Goal: Transaction & Acquisition: Purchase product/service

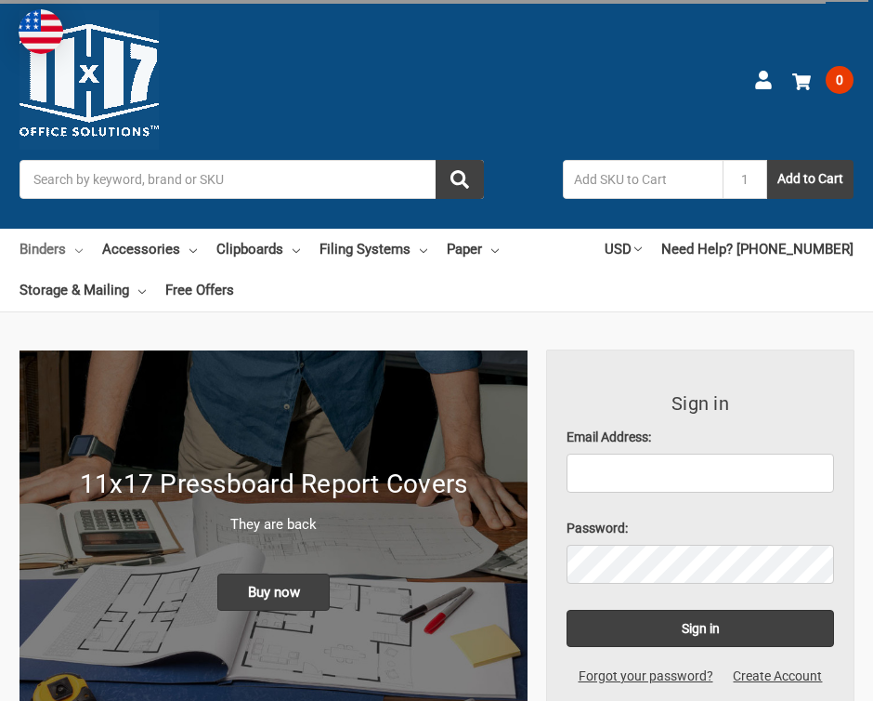
click at [57, 244] on link "Binders" at bounding box center [51, 249] width 63 height 41
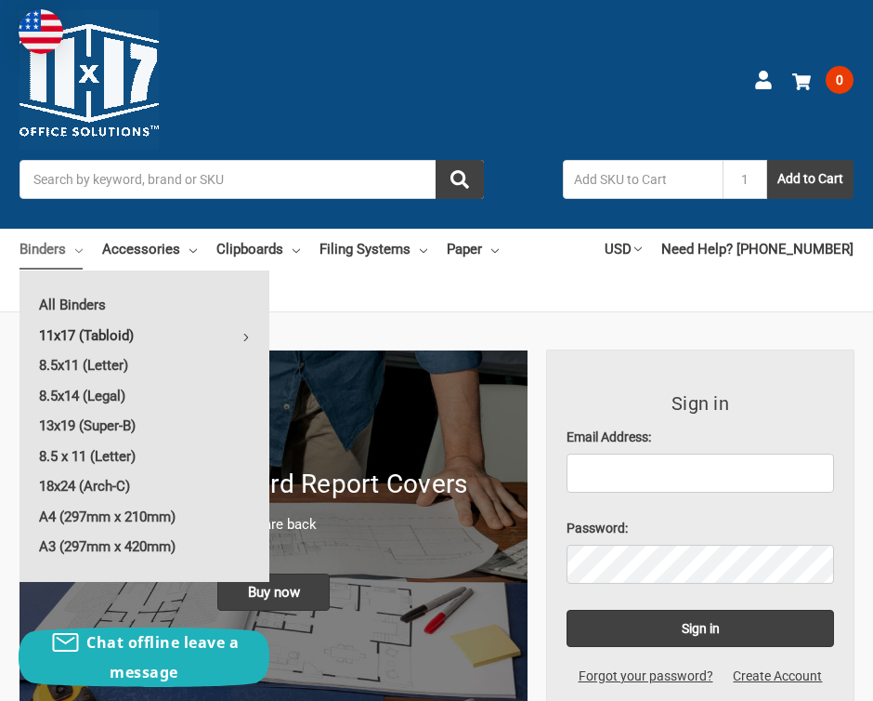
click at [84, 338] on link "11x17 (Tabloid)" at bounding box center [145, 336] width 250 height 30
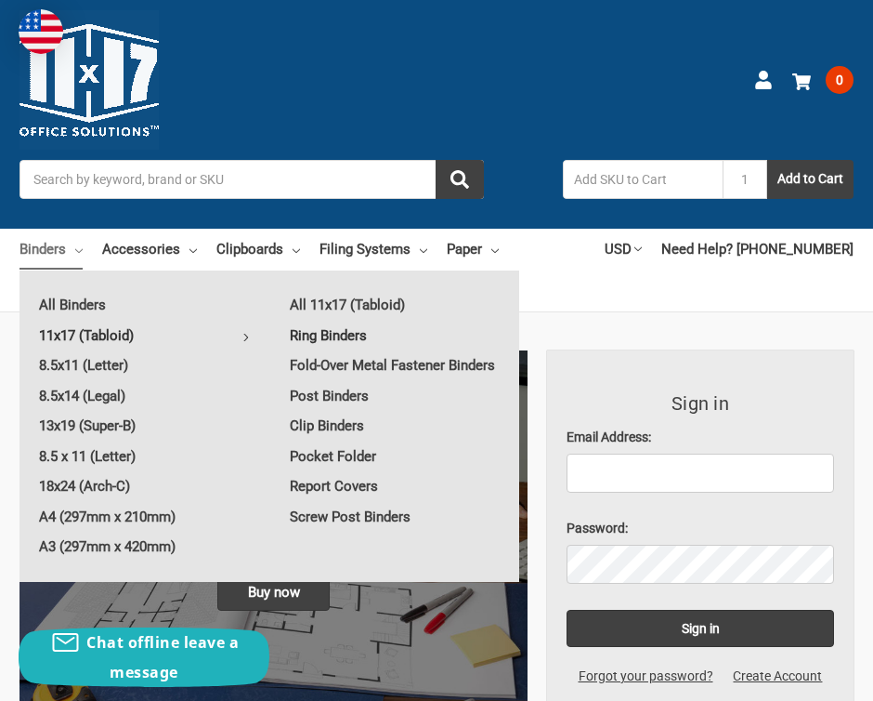
click at [302, 335] on link "Ring Binders" at bounding box center [394, 336] width 249 height 30
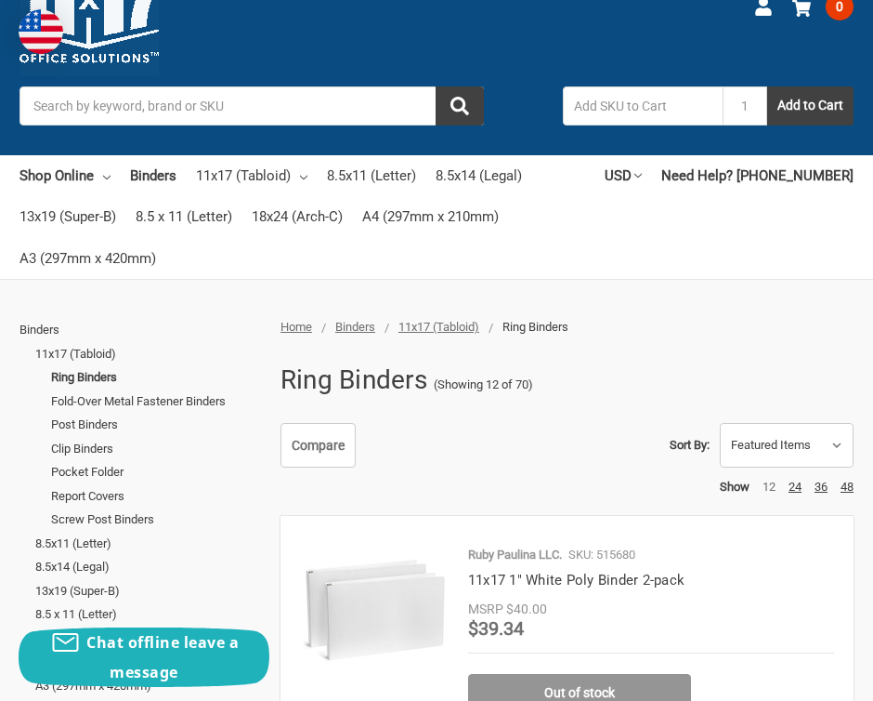
scroll to position [331, 0]
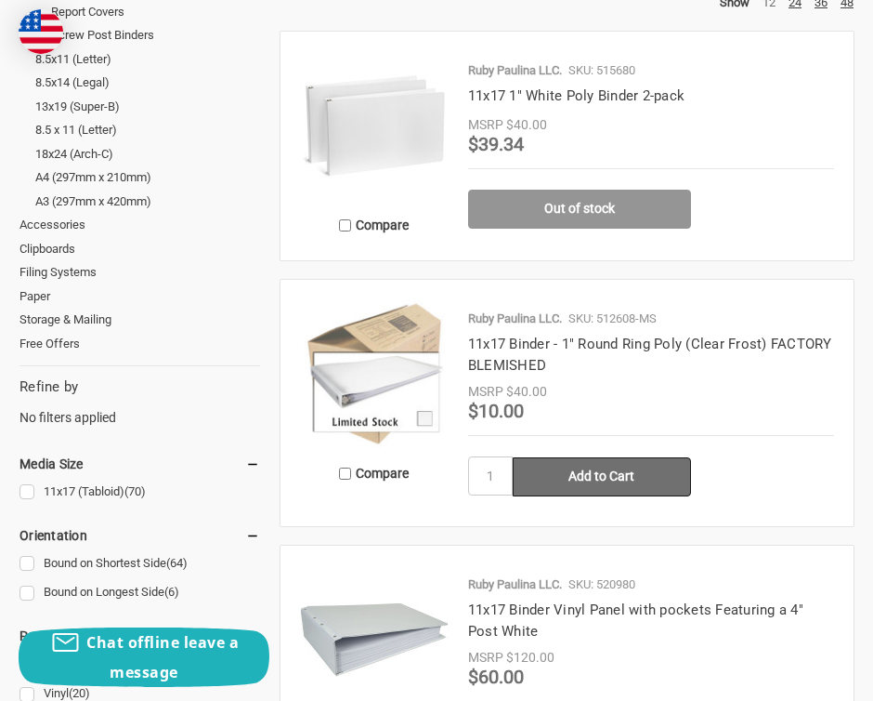
scroll to position [574, 0]
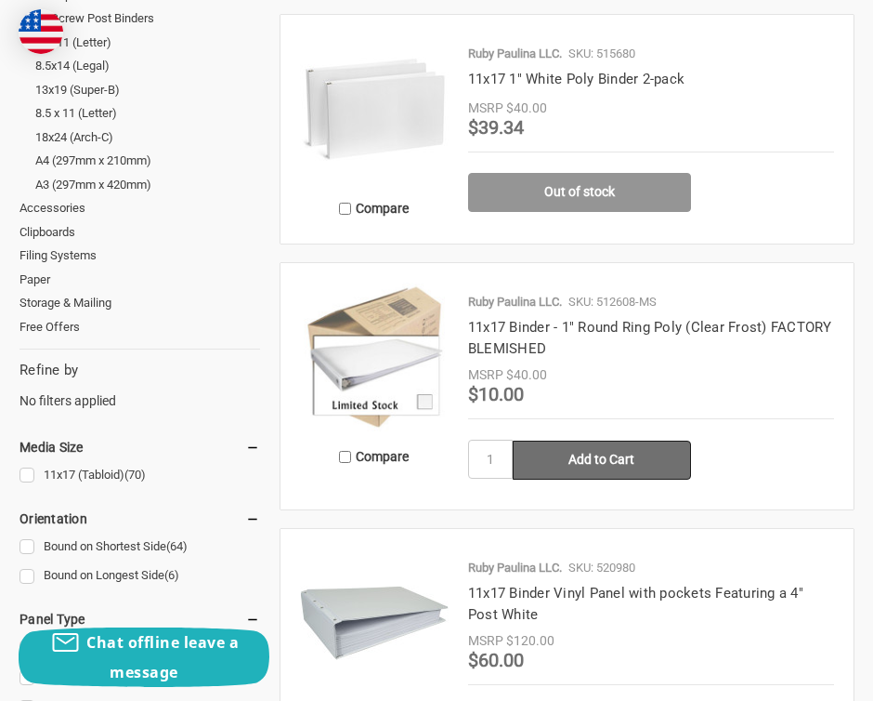
click at [568, 455] on input "Add to Cart" at bounding box center [602, 459] width 178 height 39
type input "Add to Cart"
click at [489, 459] on input "1" at bounding box center [490, 459] width 45 height 39
type input "2"
click at [610, 457] on input "Add to Cart" at bounding box center [602, 459] width 178 height 39
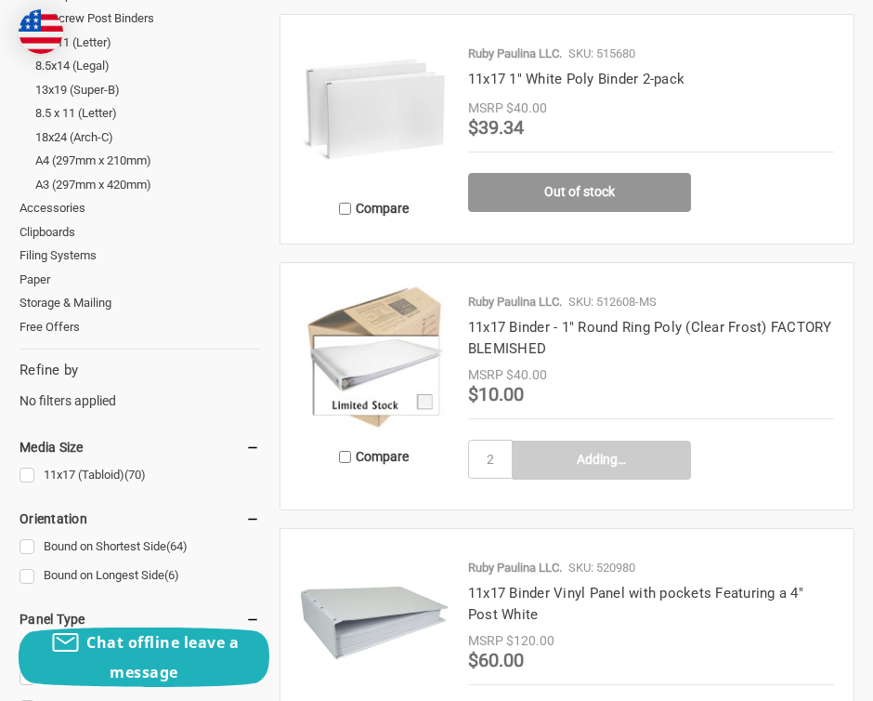
type input "Add to Cart"
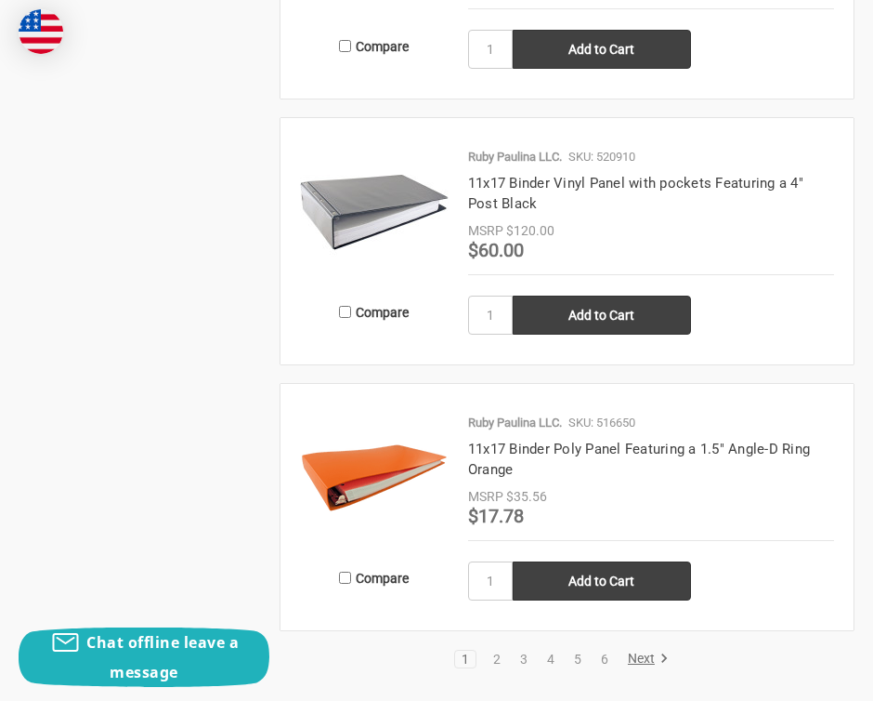
scroll to position [3027, 0]
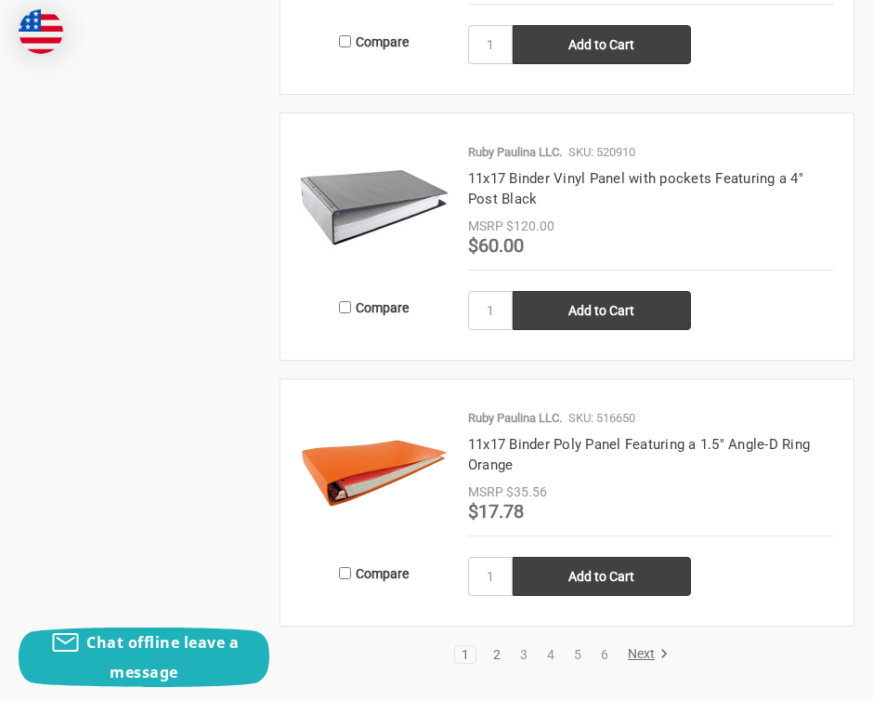
click at [492, 656] on link "2" at bounding box center [497, 654] width 20 height 13
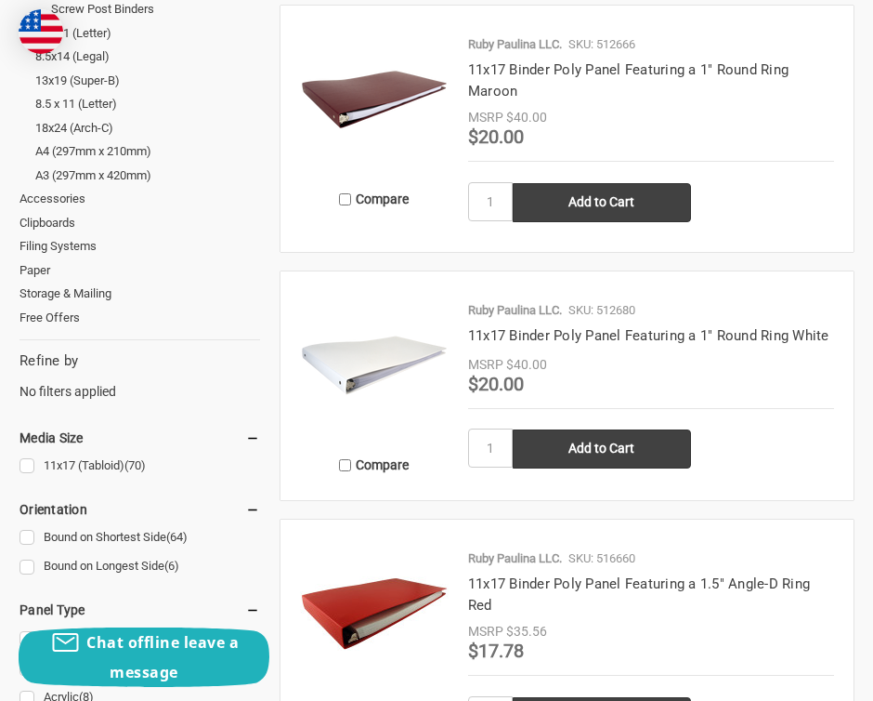
scroll to position [442, 0]
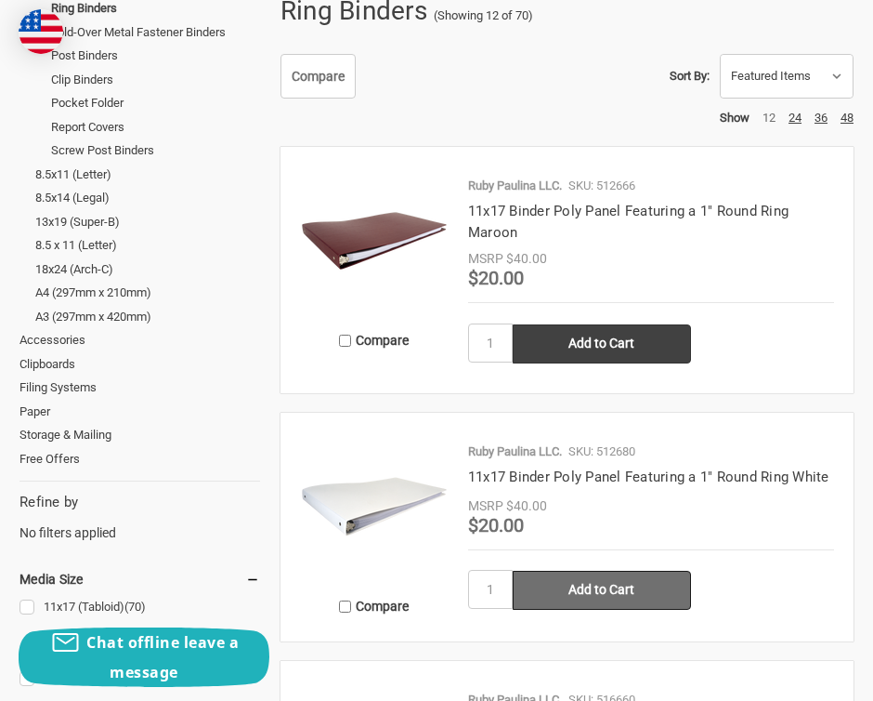
click at [544, 584] on input "Add to Cart" at bounding box center [602, 590] width 178 height 39
click at [569, 597] on input "Add to Cart" at bounding box center [602, 590] width 178 height 39
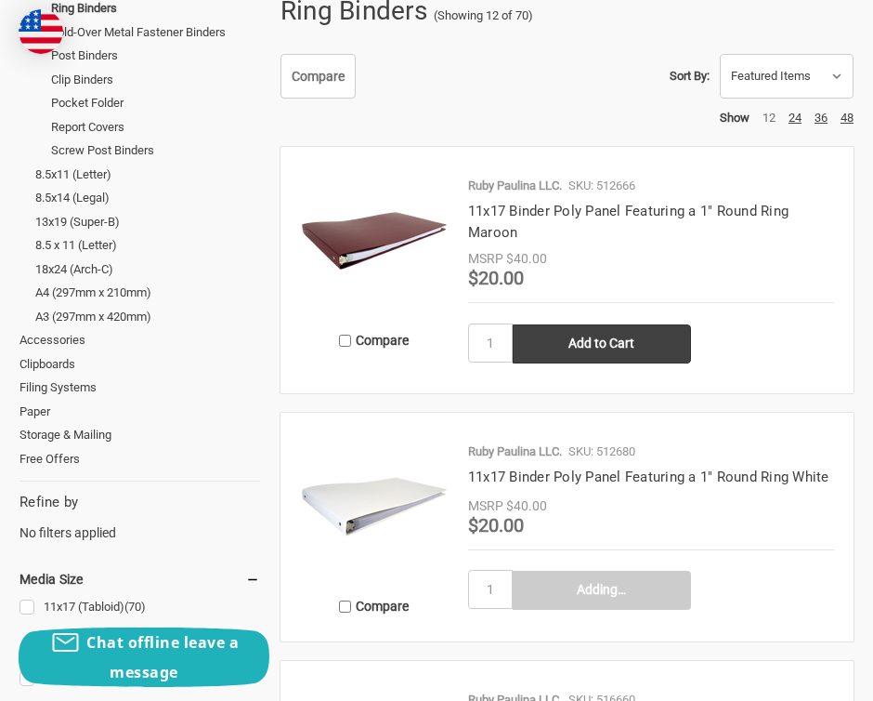
type input "Add to Cart"
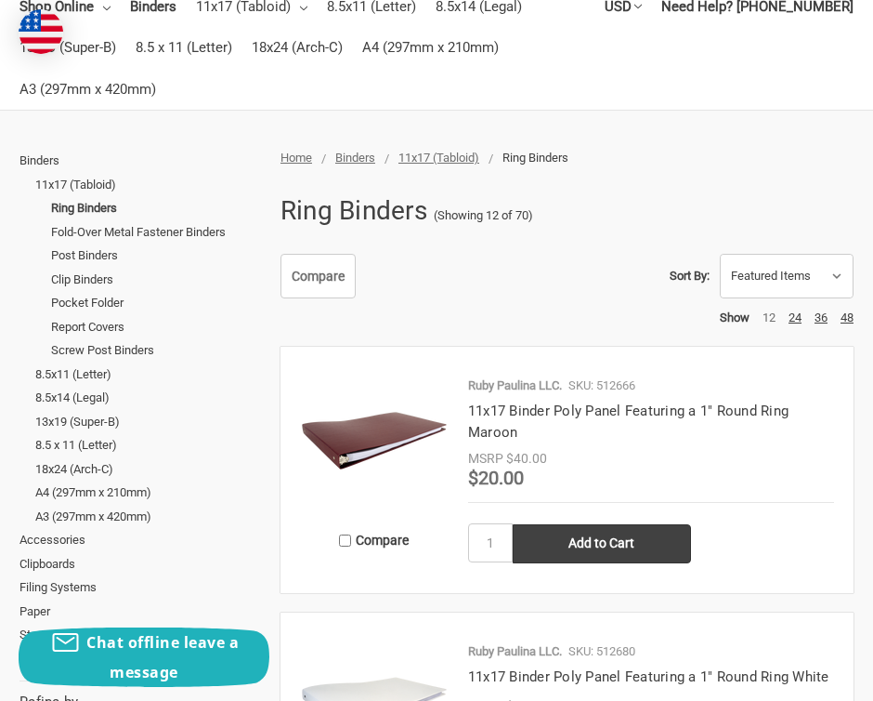
scroll to position [0, 0]
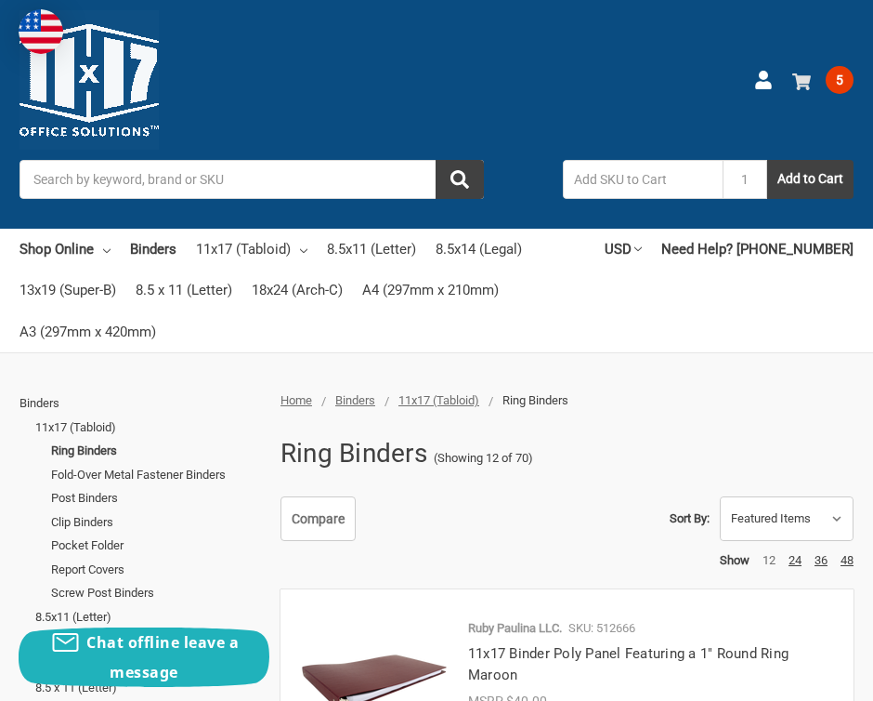
click at [849, 81] on span "5" at bounding box center [840, 80] width 28 height 28
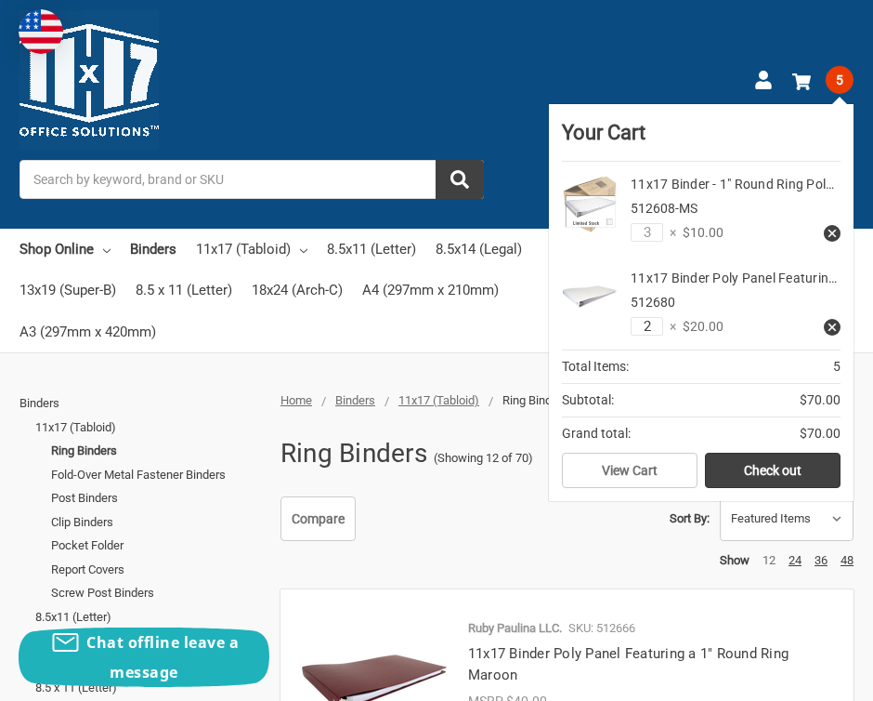
click at [651, 326] on input "2" at bounding box center [647, 326] width 33 height 19
click at [755, 250] on div "11x17 Binder - 1" Round Ring Pol… 512608-MS 3 × $10.00" at bounding box center [701, 209] width 279 height 94
click at [650, 234] on input "3" at bounding box center [647, 232] width 33 height 19
click at [652, 324] on input "2" at bounding box center [647, 326] width 33 height 19
type input "1"
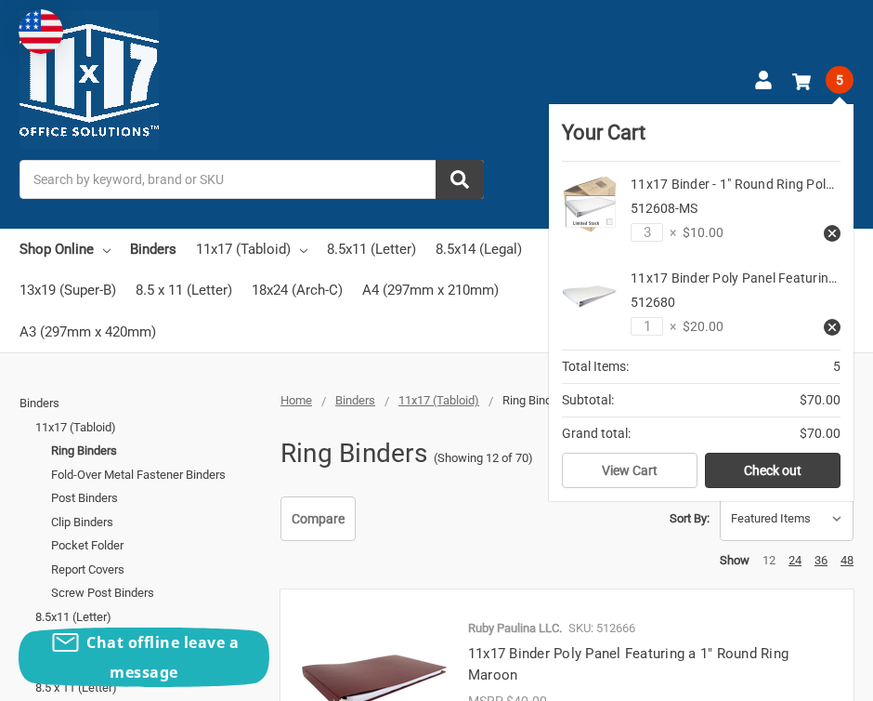
click at [744, 287] on h4 "11x17 Binder Poly Panel Featurin…" at bounding box center [736, 279] width 210 height 20
click at [726, 285] on h4 "11x17 Binder Poly Panel Featurin…" at bounding box center [736, 279] width 210 height 20
click at [652, 330] on input "1" at bounding box center [647, 326] width 33 height 19
type input "2"
click at [742, 309] on div "11x17 Binder Poly Panel Featurin… 512680" at bounding box center [736, 291] width 210 height 44
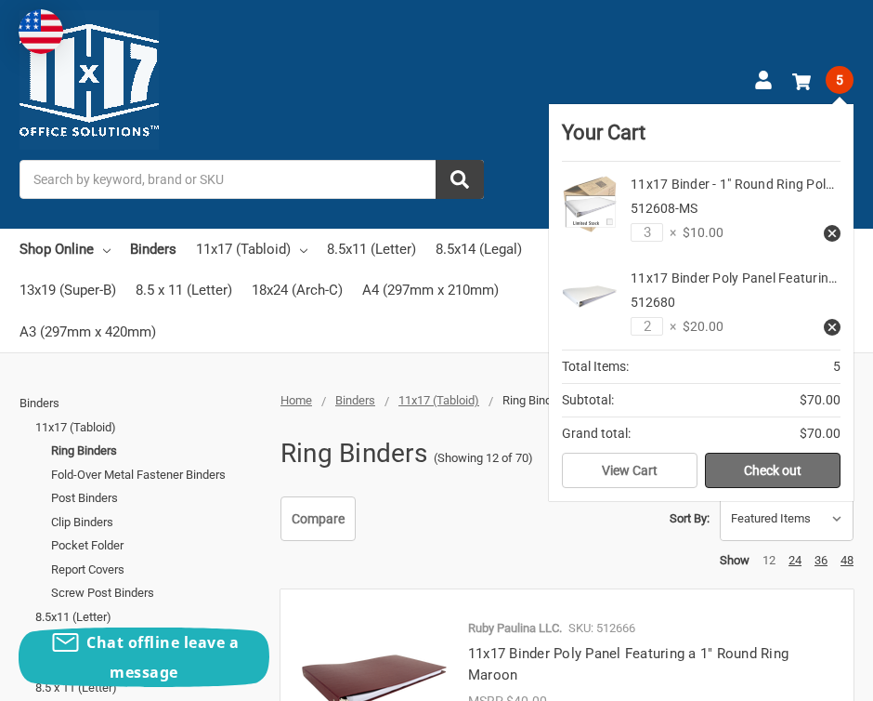
click at [768, 464] on link "Check out" at bounding box center [773, 470] width 136 height 35
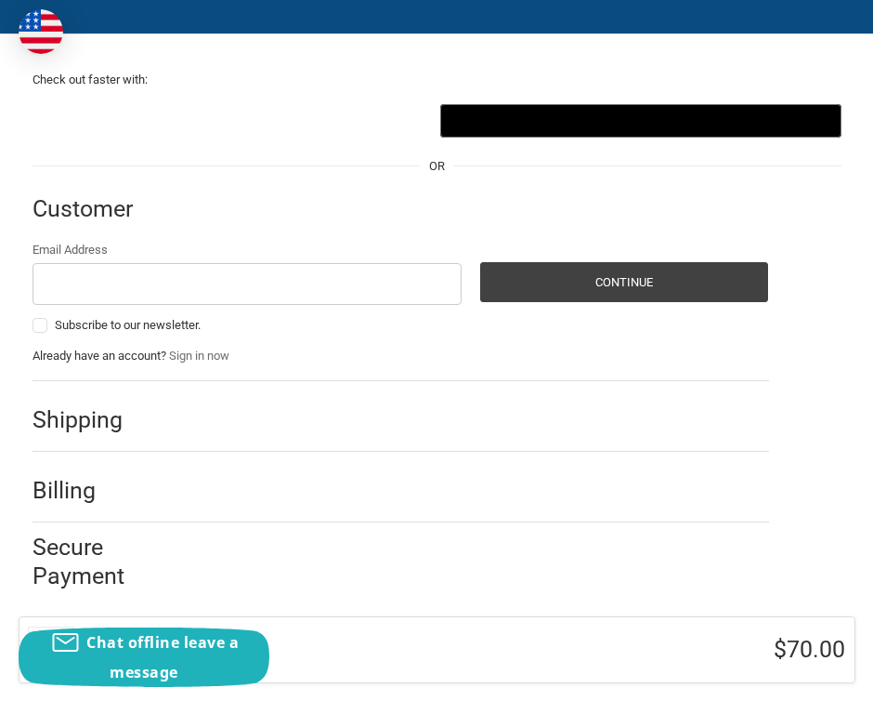
click at [75, 285] on input "Email Address" at bounding box center [248, 284] width 430 height 42
type input "ulm.setdec@gmail.com"
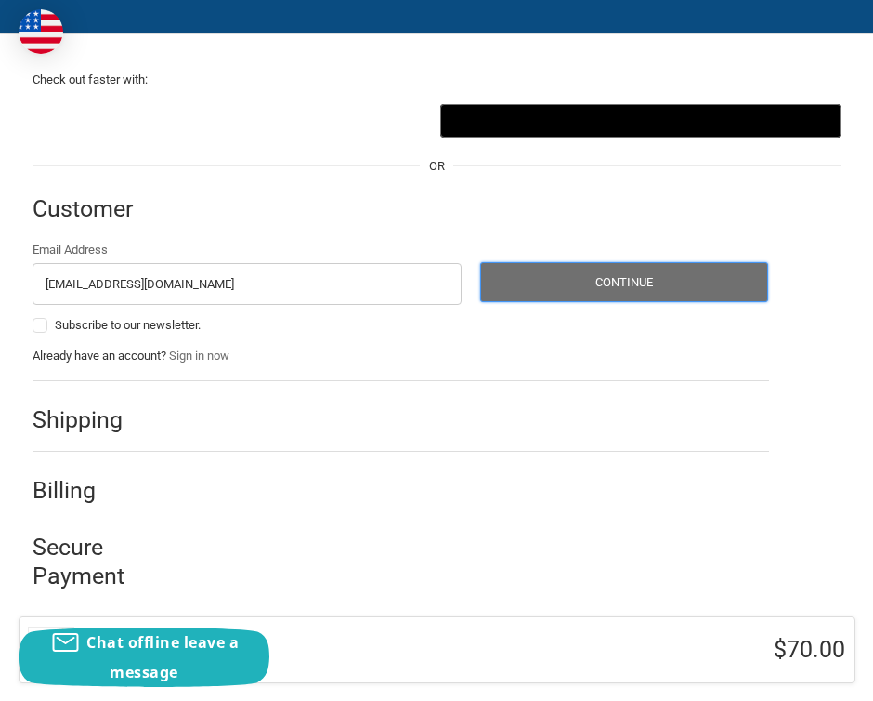
click at [572, 289] on button "Continue" at bounding box center [624, 282] width 289 height 40
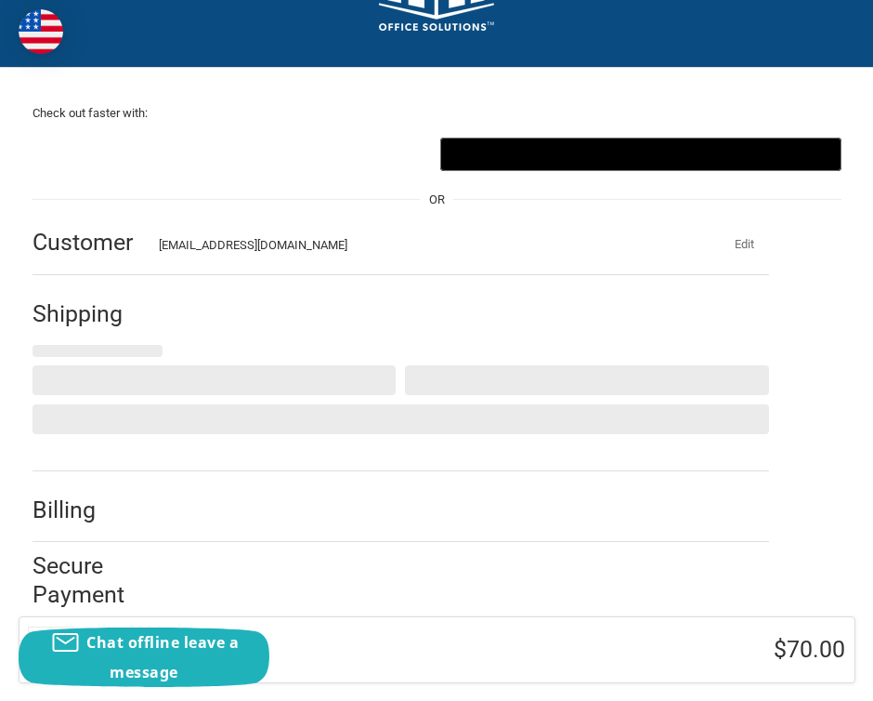
scroll to position [118, 0]
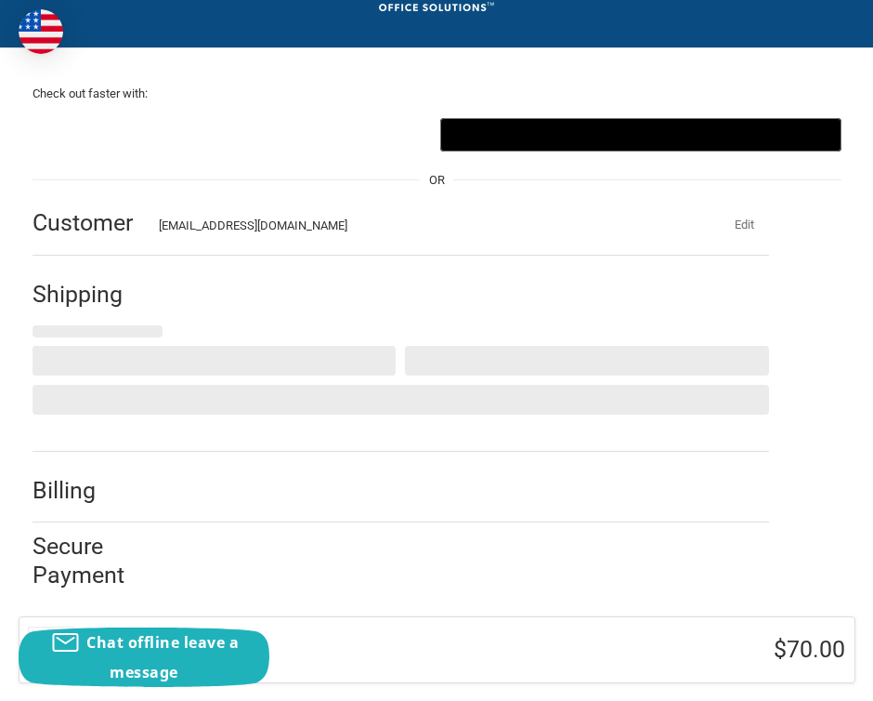
select select "US"
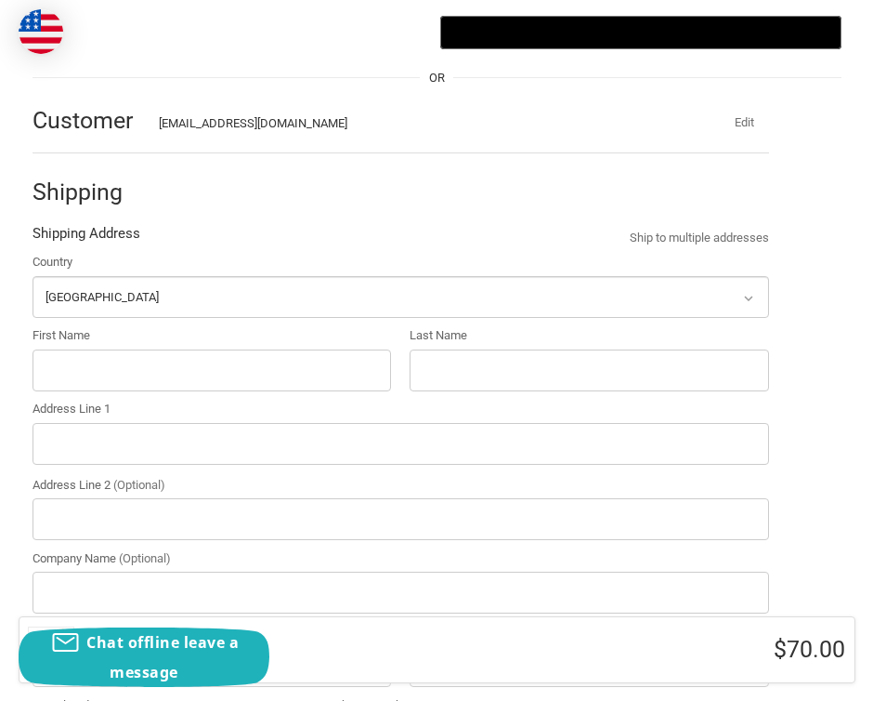
scroll to position [236, 0]
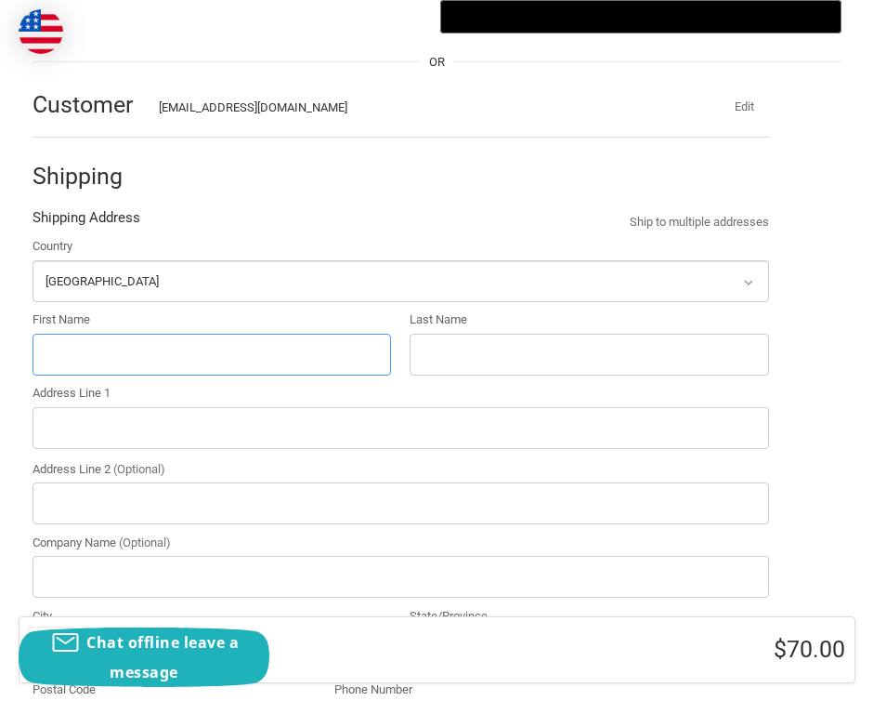
click at [201, 361] on input "First Name" at bounding box center [213, 355] width 360 height 42
type input "F"
type input "Kendall"
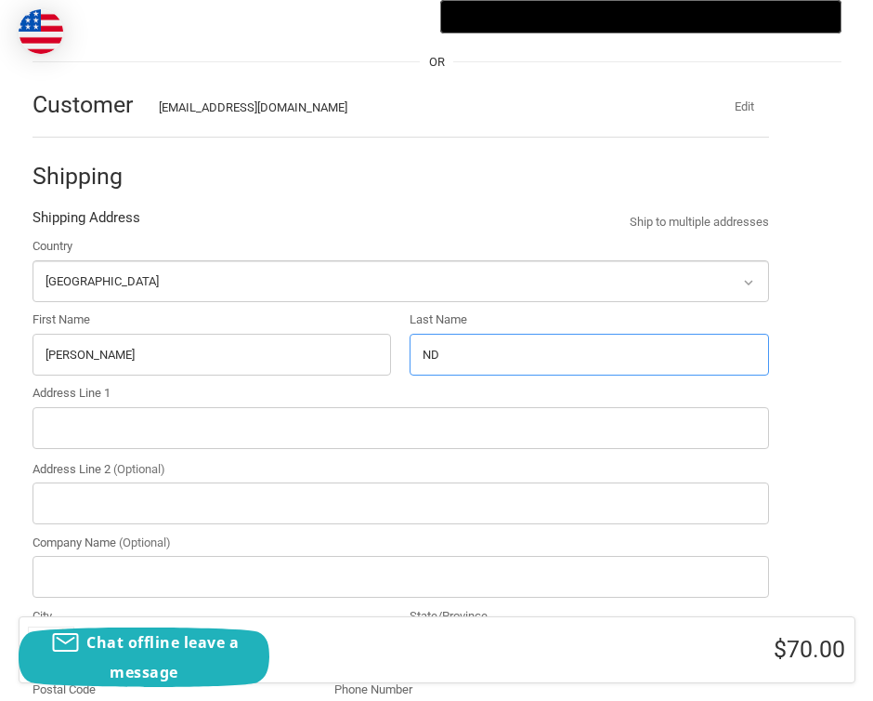
type input "N"
type input "Anderson"
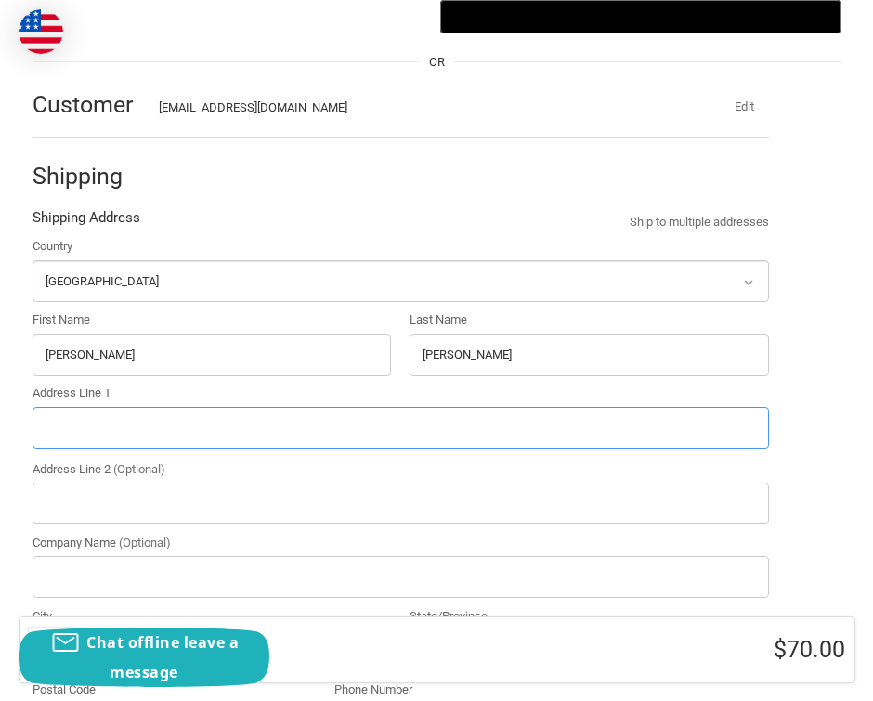
type input "34-02 Starr Avenue"
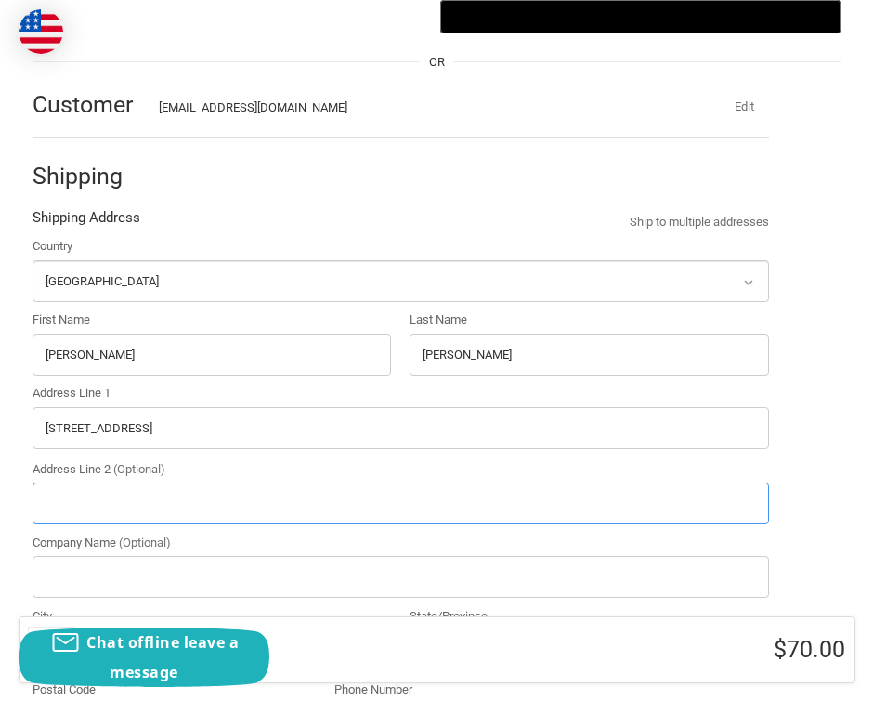
type input "Floor 2"
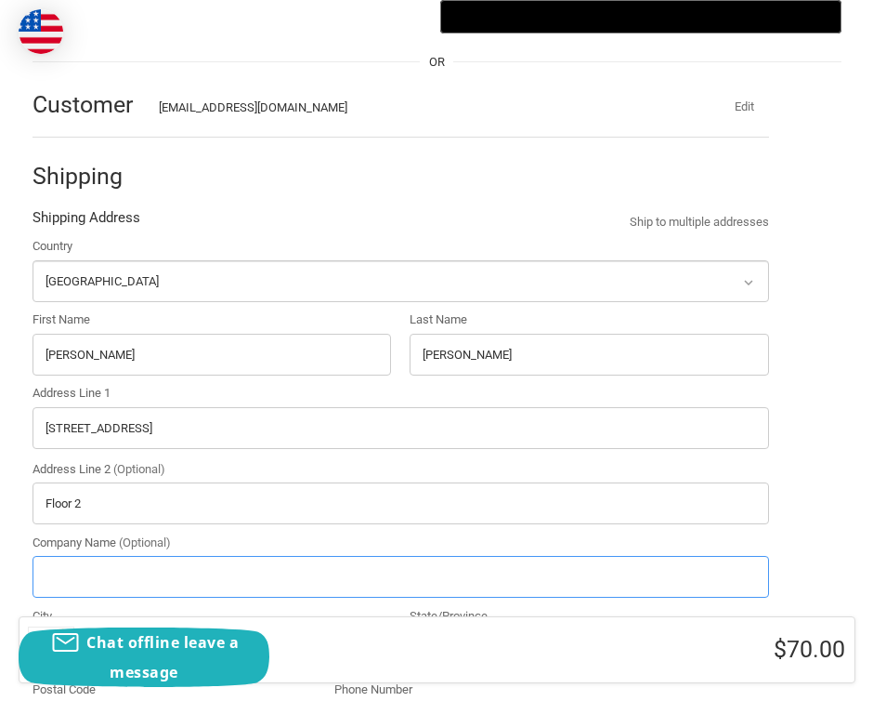
type input "Untitled Liz Meriwether Season 1"
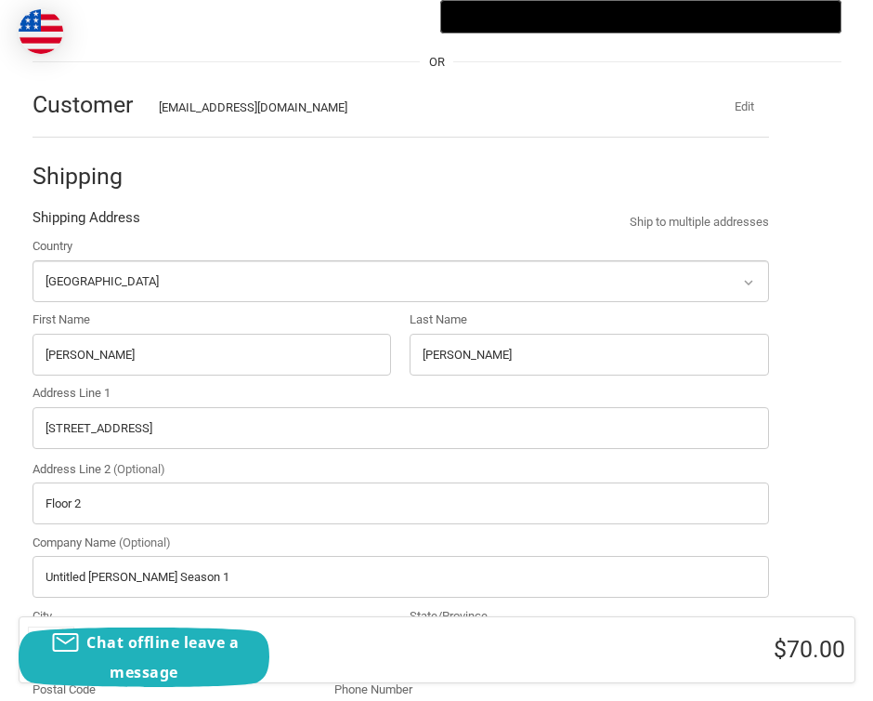
type input "Long Island City"
select select "NY"
type input "11101"
type input "7189063221"
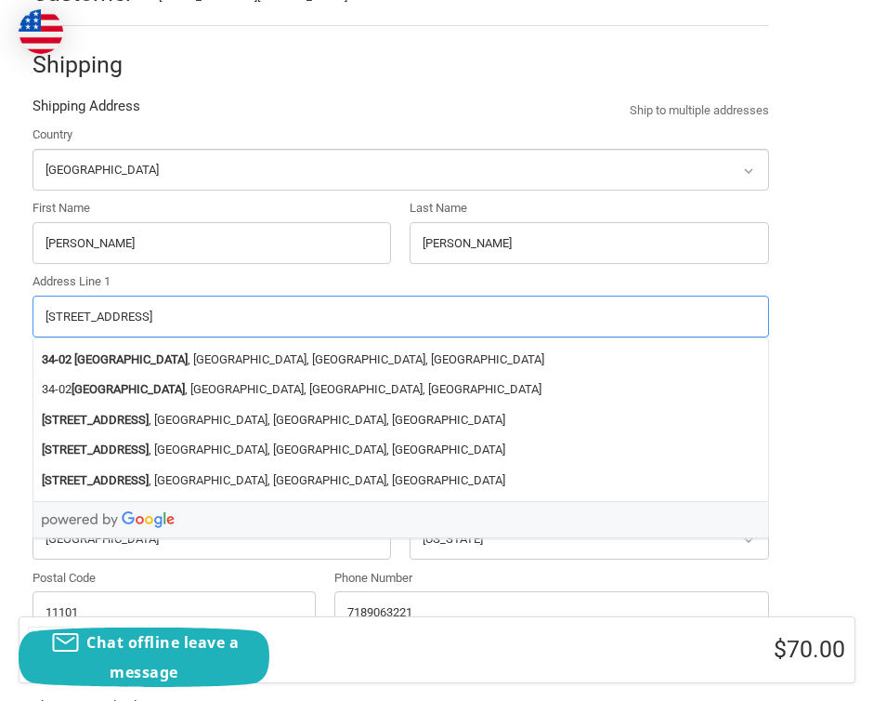
scroll to position [363, 0]
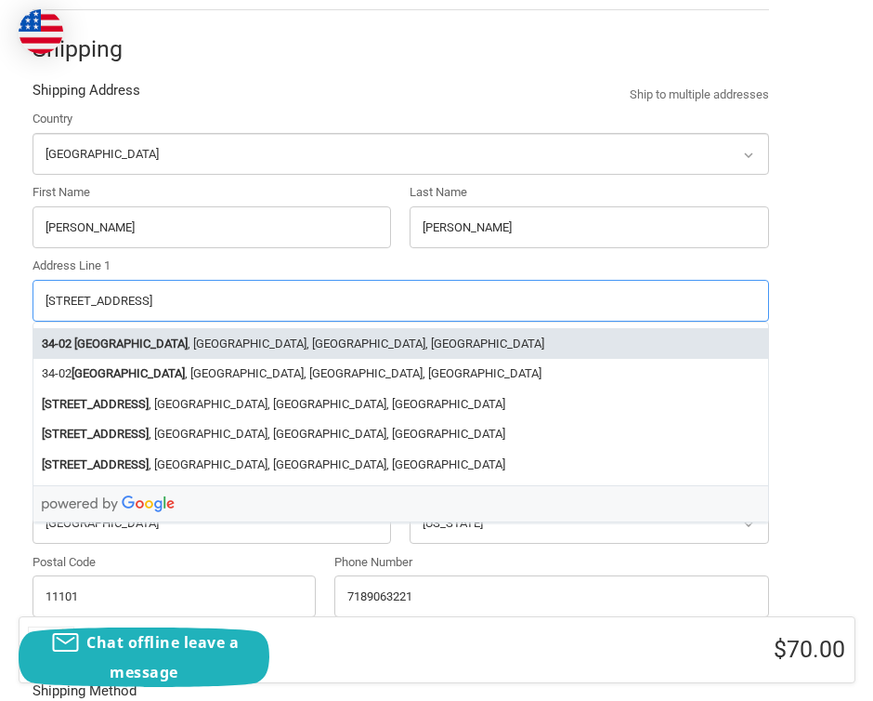
click at [126, 342] on strong "Starr Avenue" at bounding box center [130, 344] width 113 height 19
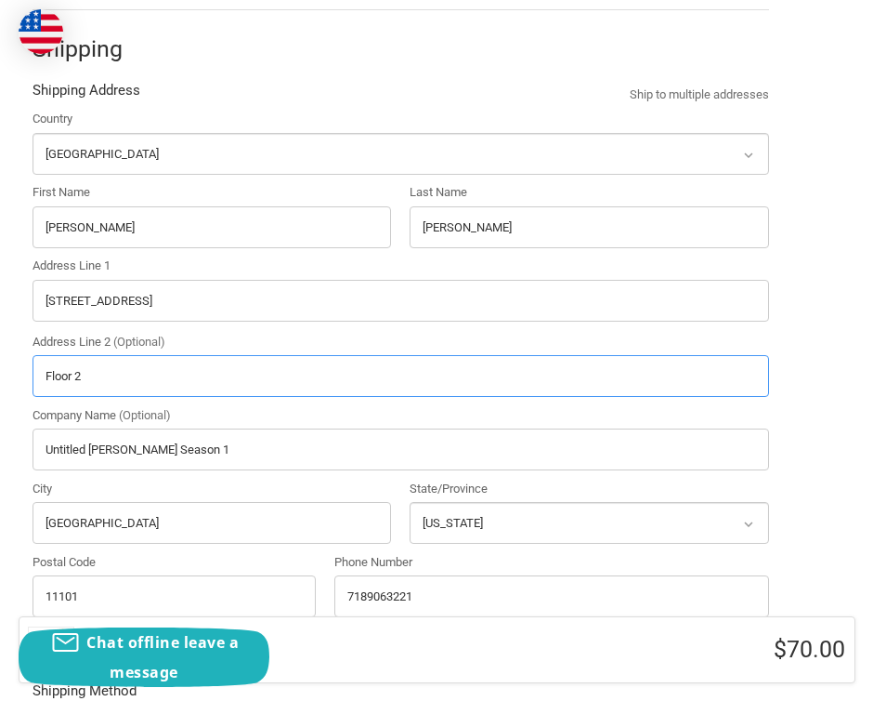
type input "LIC"
select select "NY"
click at [69, 384] on input "Address Line 2 (Optional)" at bounding box center [401, 376] width 737 height 42
type input "Floor 2"
radio input "true"
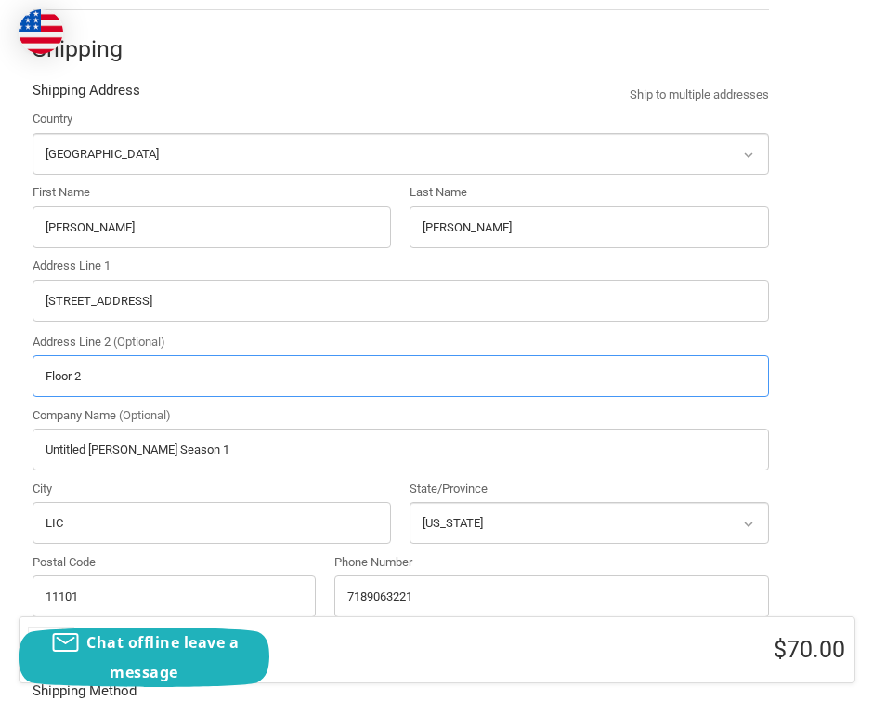
type input "Floor 2"
click at [7, 456] on div "Check out faster with: @import url(//fonts.googleapis.com/css?family=Google+San…" at bounding box center [436, 630] width 873 height 1655
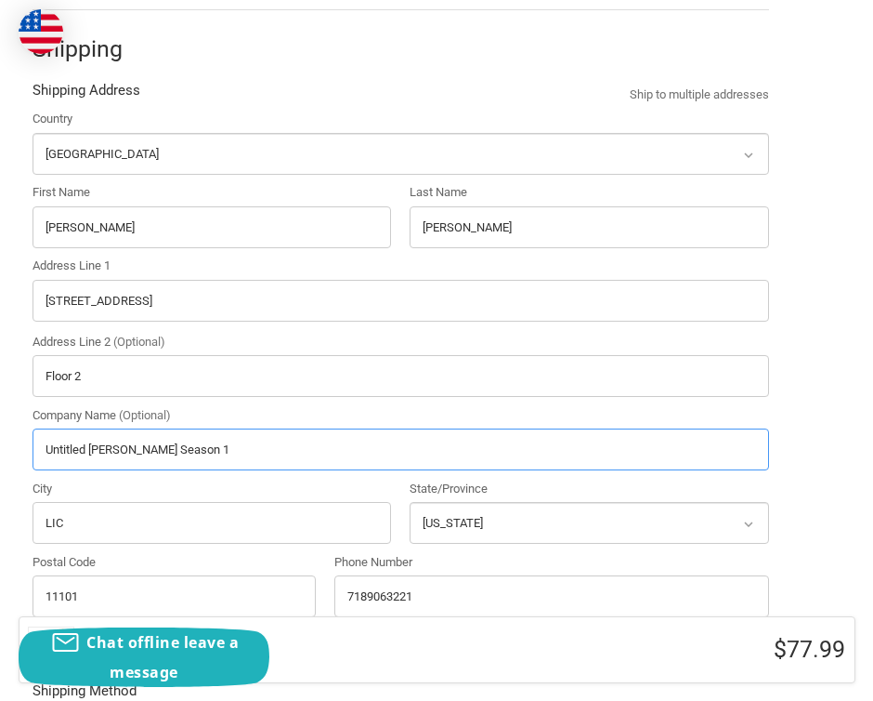
click at [228, 453] on input "Untitled Liz Meriwether Season 1" at bounding box center [401, 449] width 737 height 42
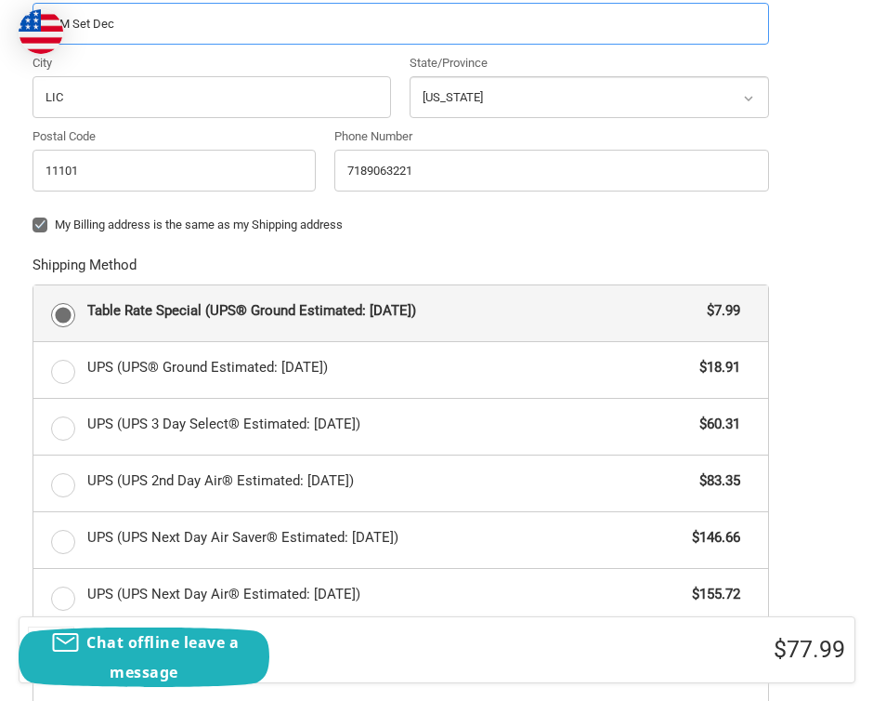
scroll to position [826, 0]
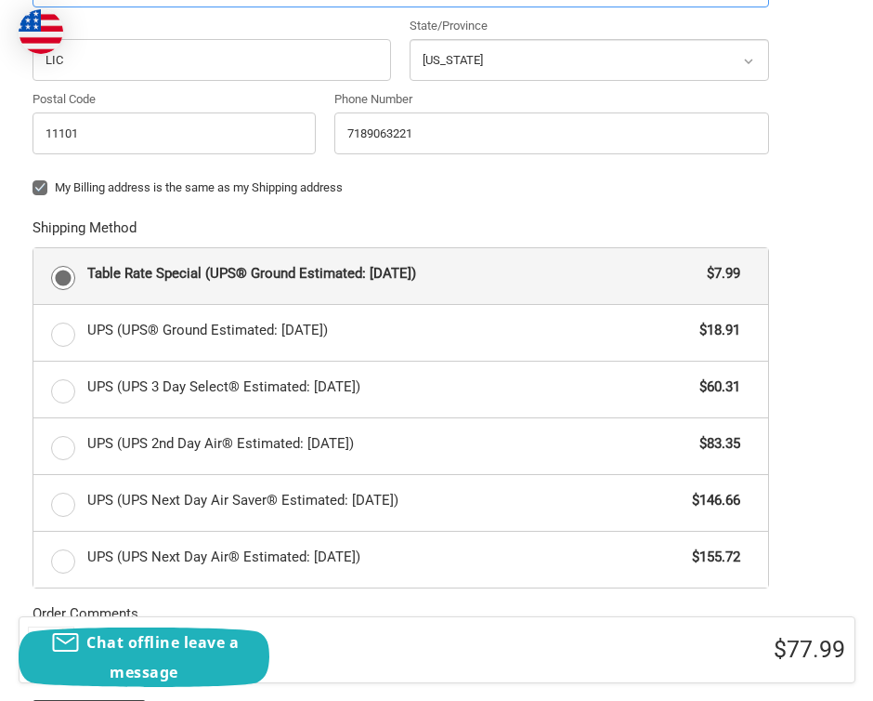
type input "ULM Set Dec"
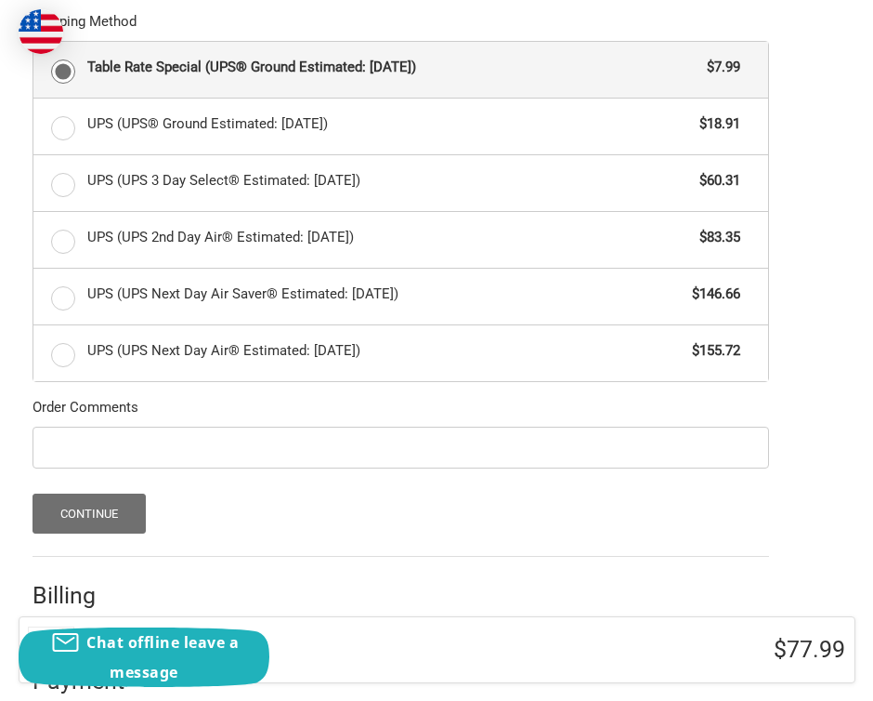
scroll to position [1054, 0]
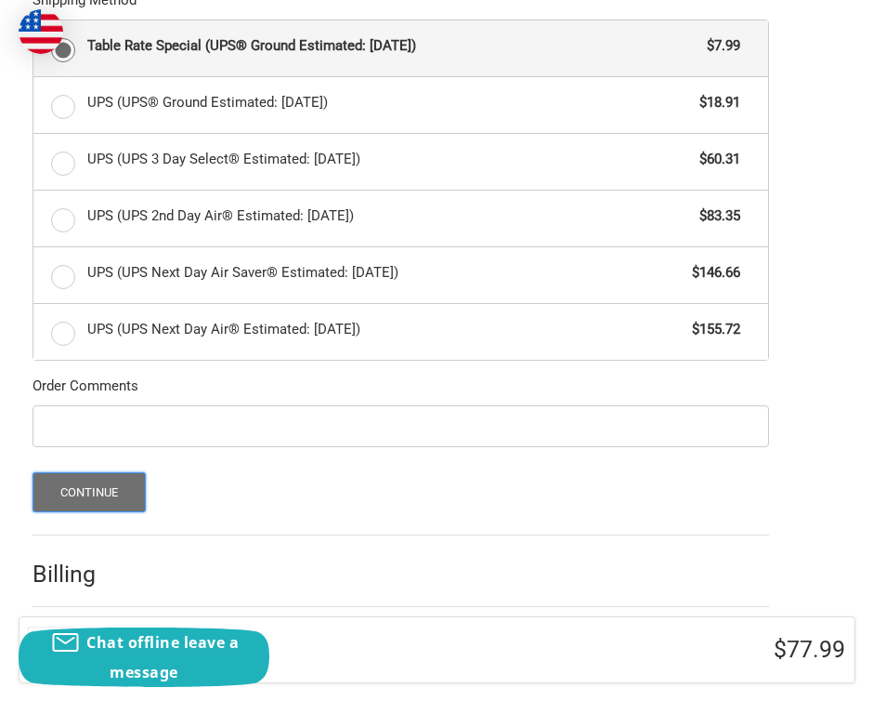
click at [82, 479] on button "Continue" at bounding box center [90, 492] width 114 height 40
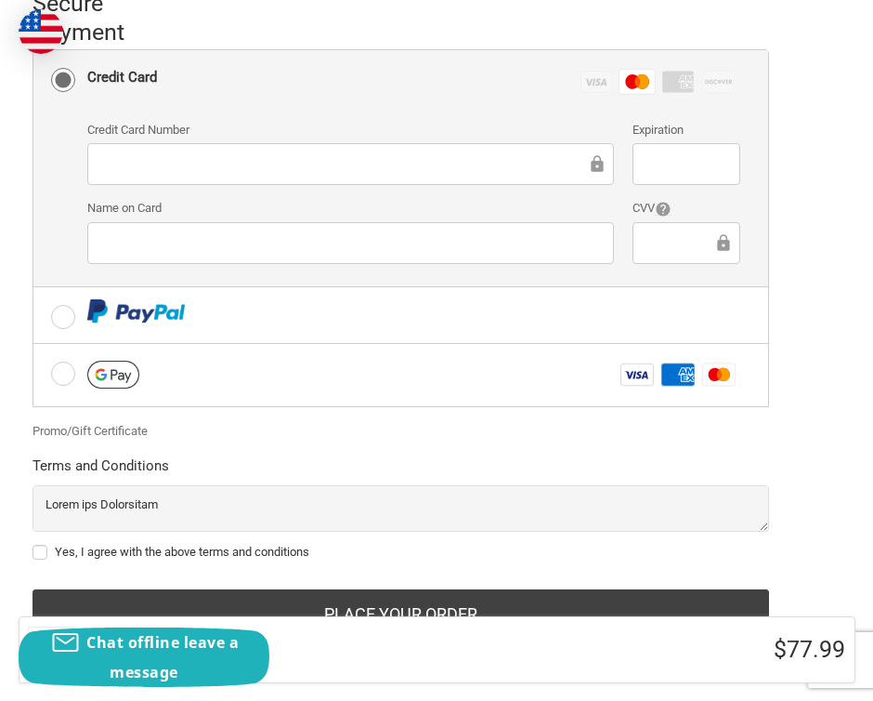
scroll to position [603, 0]
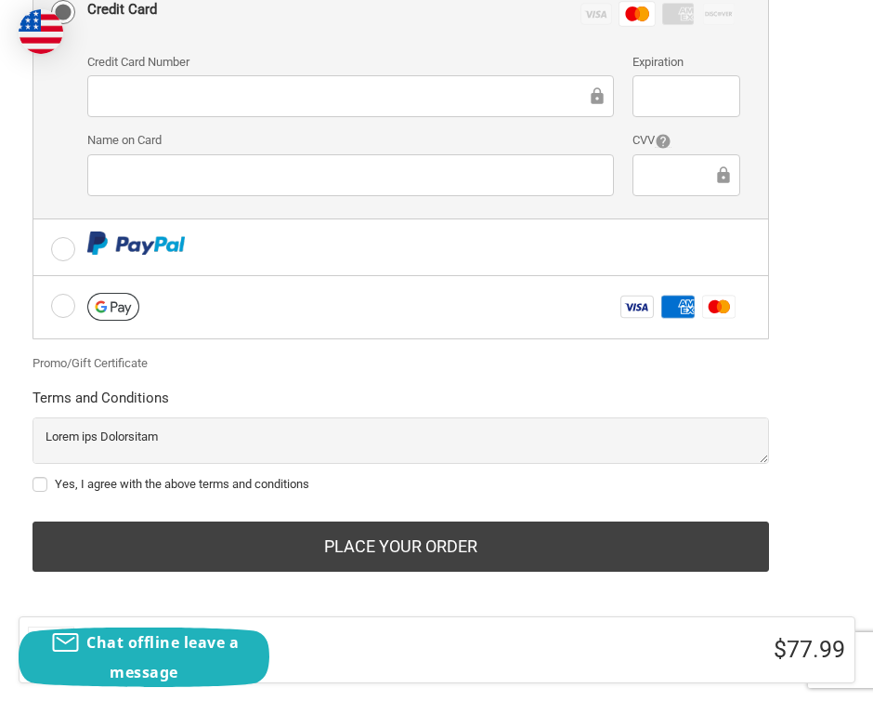
click at [41, 483] on label "Yes, I agree with the above terms and conditions" at bounding box center [401, 484] width 737 height 15
click at [33, 476] on input "Yes, I agree with the above terms and conditions" at bounding box center [33, 475] width 1 height 1
checkbox input "true"
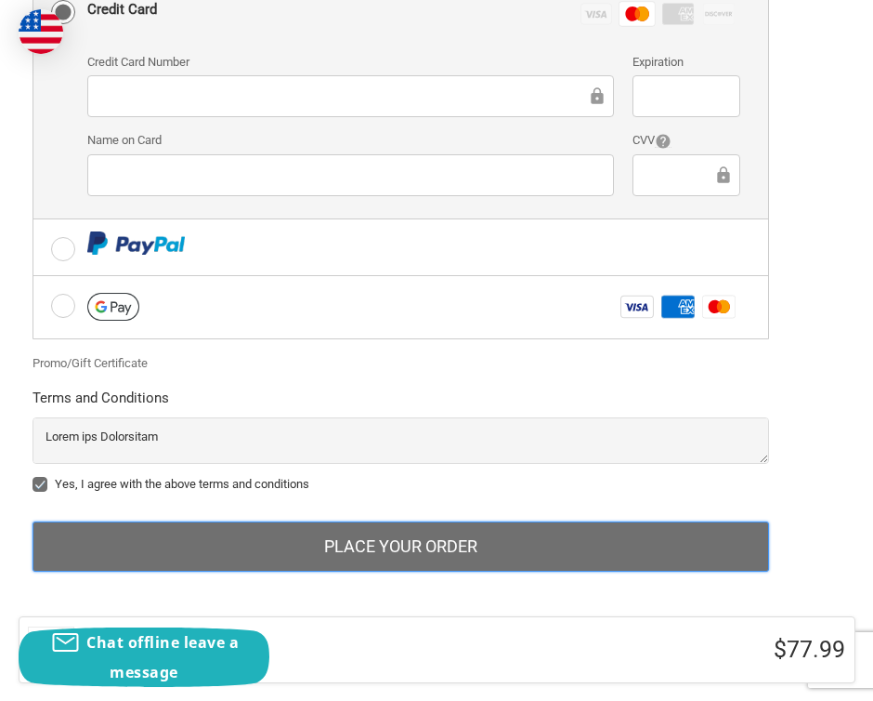
click at [137, 544] on button "Place Your Order" at bounding box center [401, 546] width 737 height 50
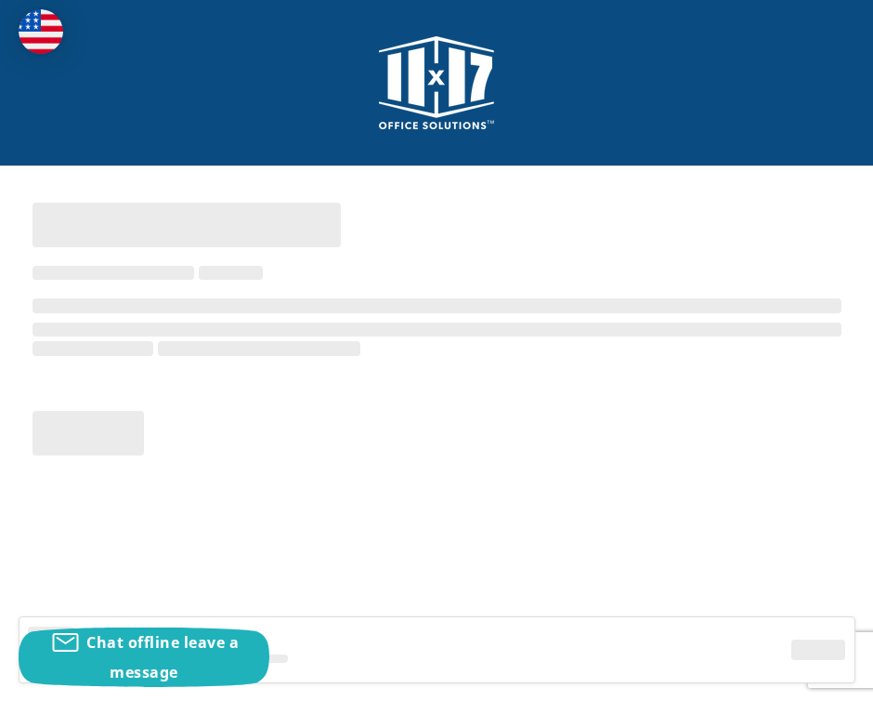
scroll to position [0, 0]
